Goal: Information Seeking & Learning: Learn about a topic

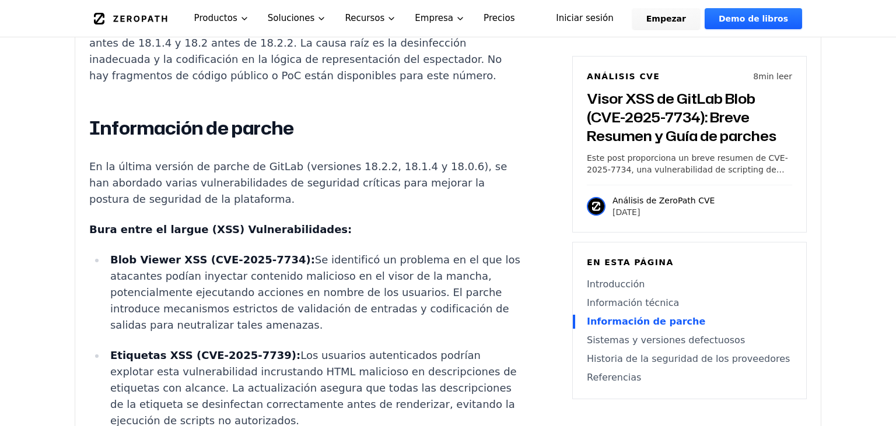
scroll to position [1477, 0]
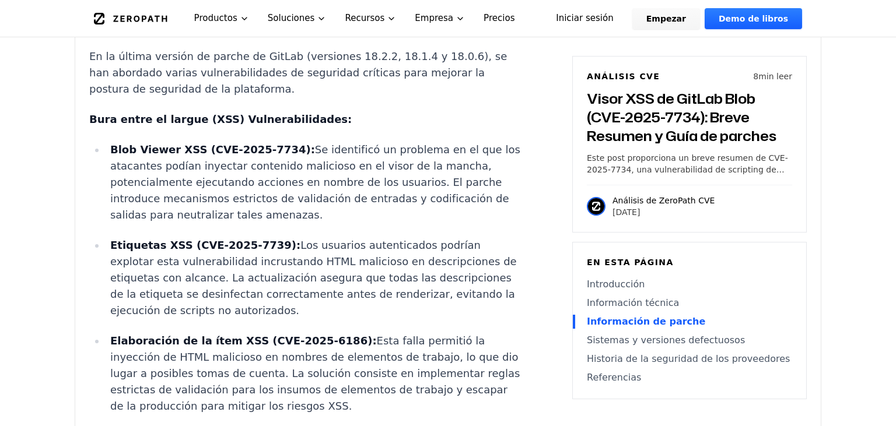
scroll to position [1475, 0]
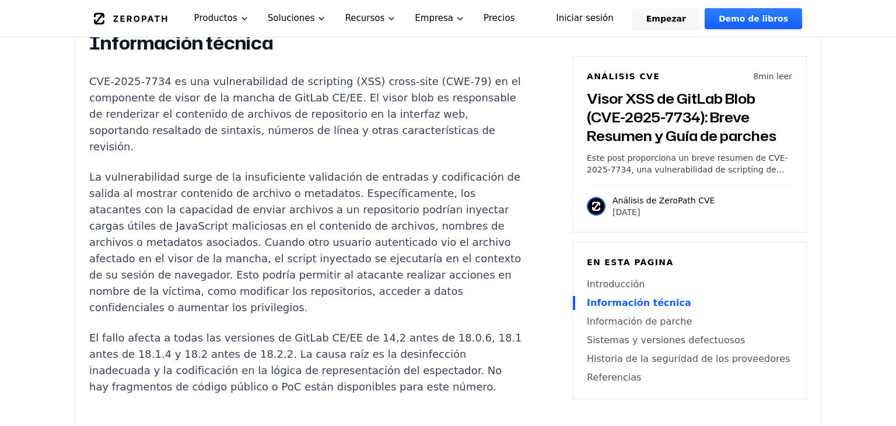
scroll to position [1044, 0]
click at [240, 237] on p "La vulnerabilidad surge de la insuficiente validación de entradas y codificació…" at bounding box center [306, 241] width 434 height 147
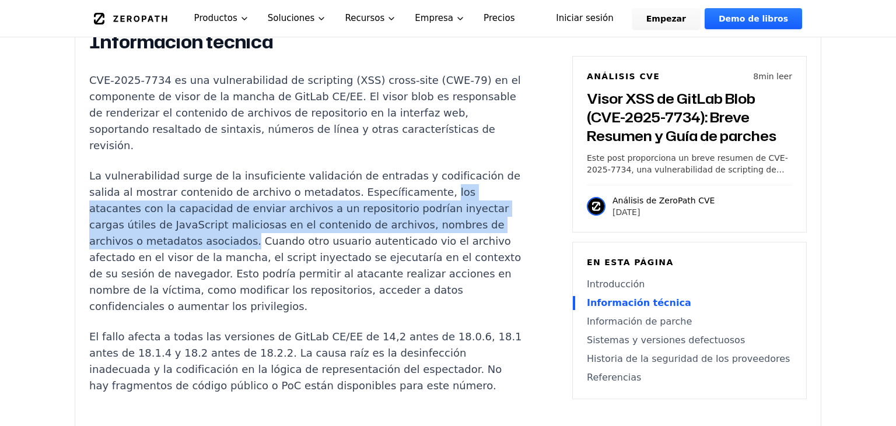
drag, startPoint x: 426, startPoint y: 187, endPoint x: 239, endPoint y: 235, distance: 192.7
click at [239, 235] on p "La vulnerabilidad surge de la insuficiente validación de entradas y codificació…" at bounding box center [306, 241] width 434 height 147
copy p "los atacantes con la capacidad de enviar archivos a un repositorio podrían inye…"
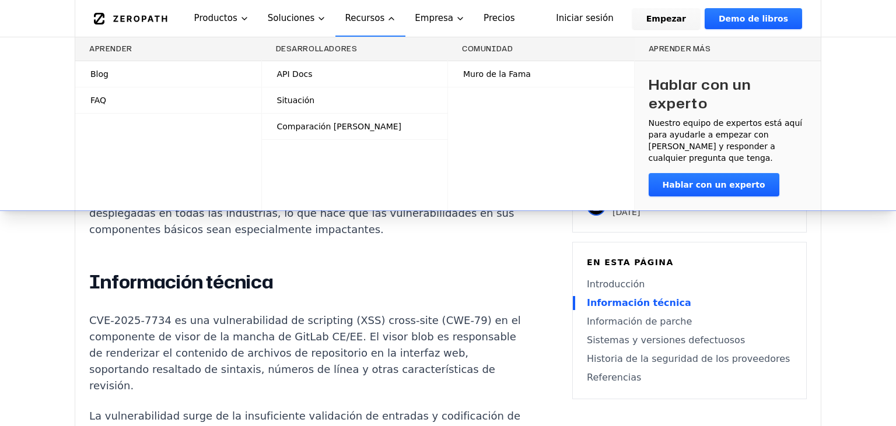
scroll to position [798, 0]
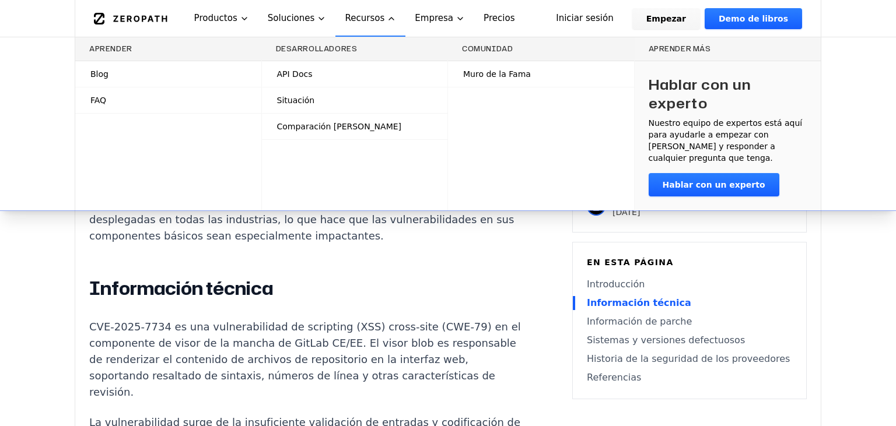
click at [221, 226] on p "GitLab es una plataforma líder de DevOps utilizada por millones de organizacion…" at bounding box center [306, 204] width 434 height 82
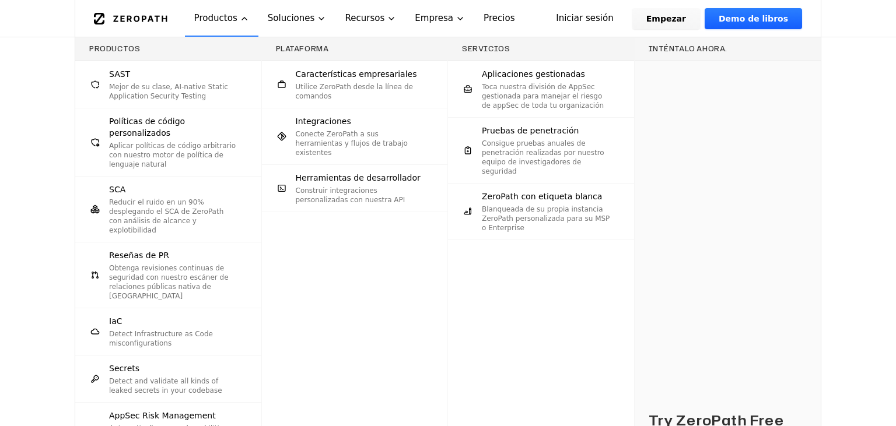
click at [717, 124] on div "Try ZeroPath Free Use ZeroPath's free tier to get PR reviews on one repo, no cr…" at bounding box center [727, 288] width 187 height 455
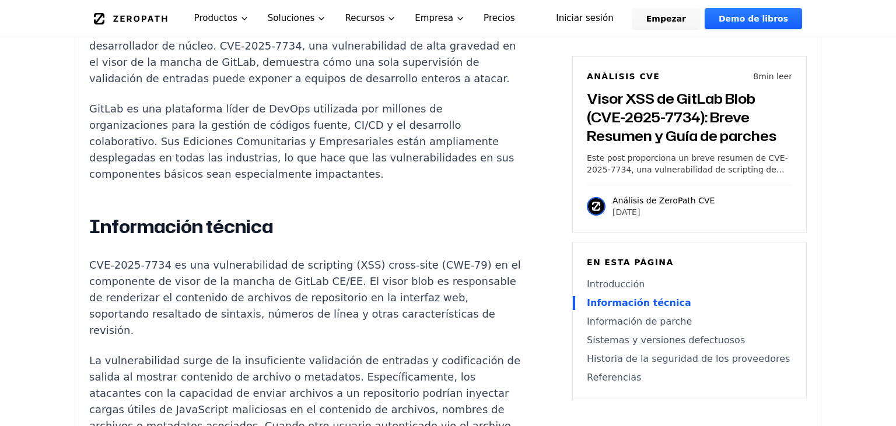
scroll to position [921, 0]
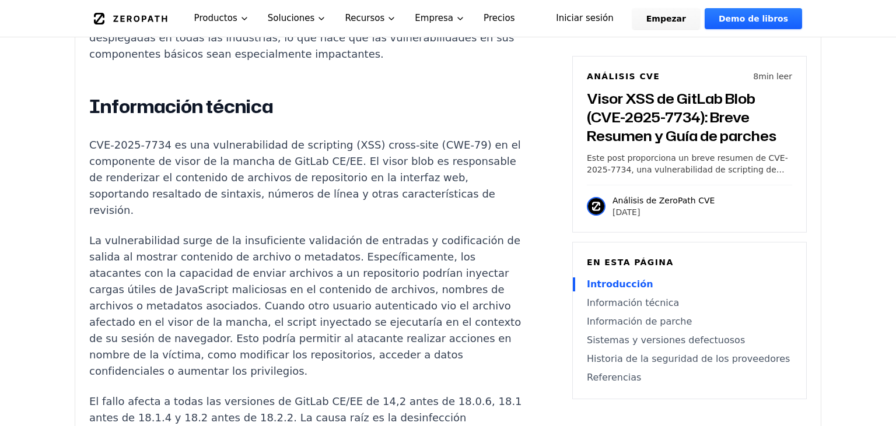
scroll to position [982, 0]
